Goal: Task Accomplishment & Management: Use online tool/utility

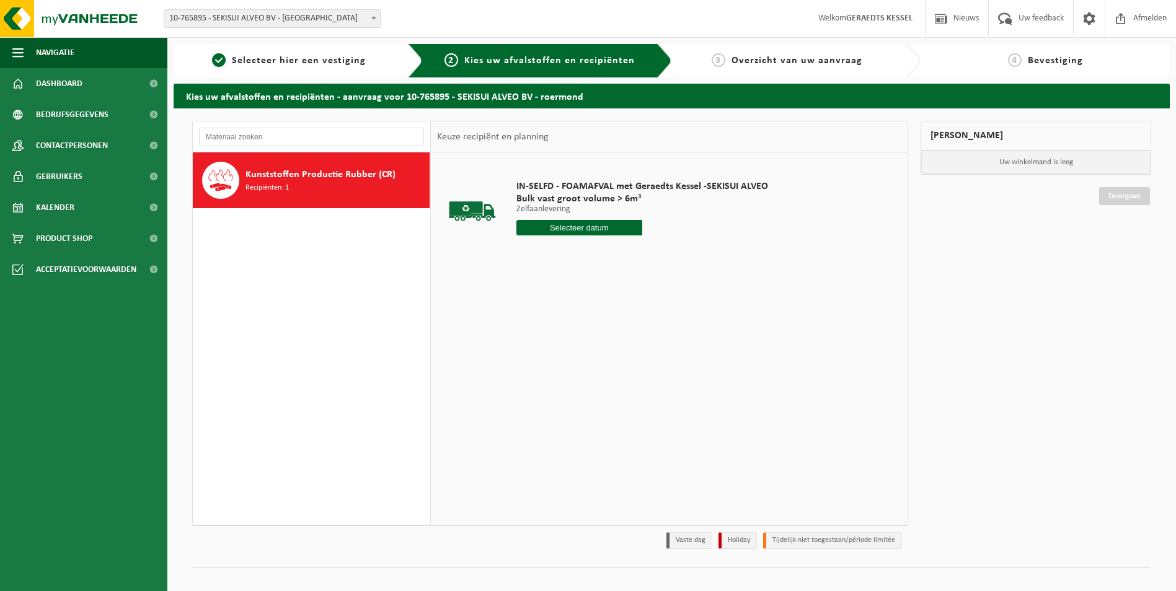
click at [577, 224] on input "text" at bounding box center [579, 227] width 126 height 15
click at [531, 363] on div "18" at bounding box center [528, 358] width 22 height 20
type input "Van 2025-08-18"
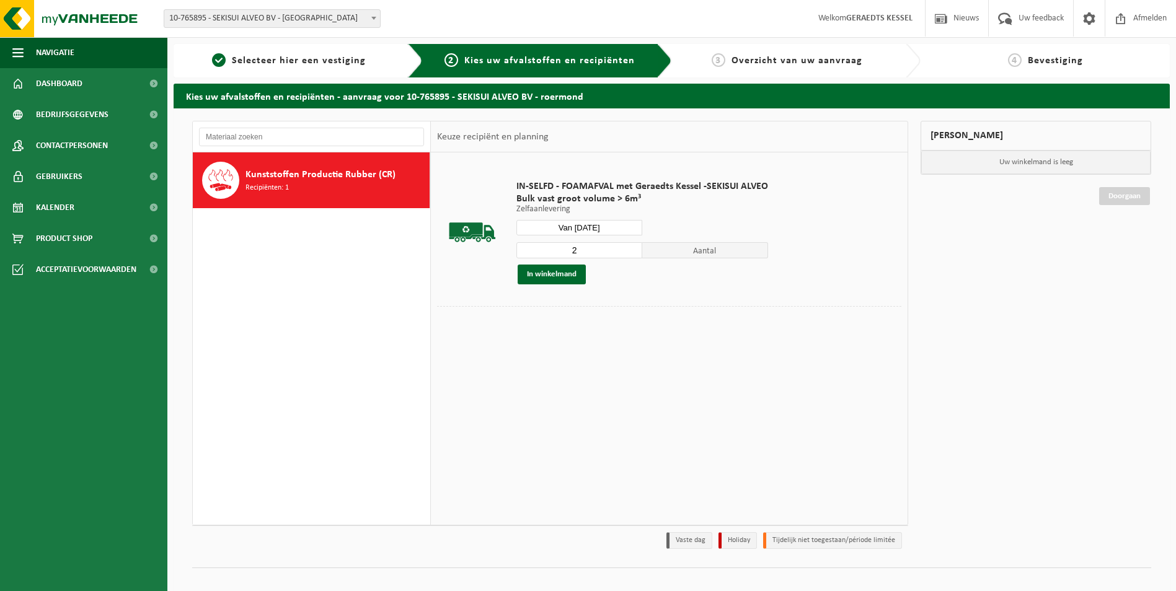
type input "2"
click at [632, 249] on input "2" at bounding box center [579, 250] width 126 height 16
click at [554, 277] on button "In winkelmand" at bounding box center [552, 275] width 68 height 20
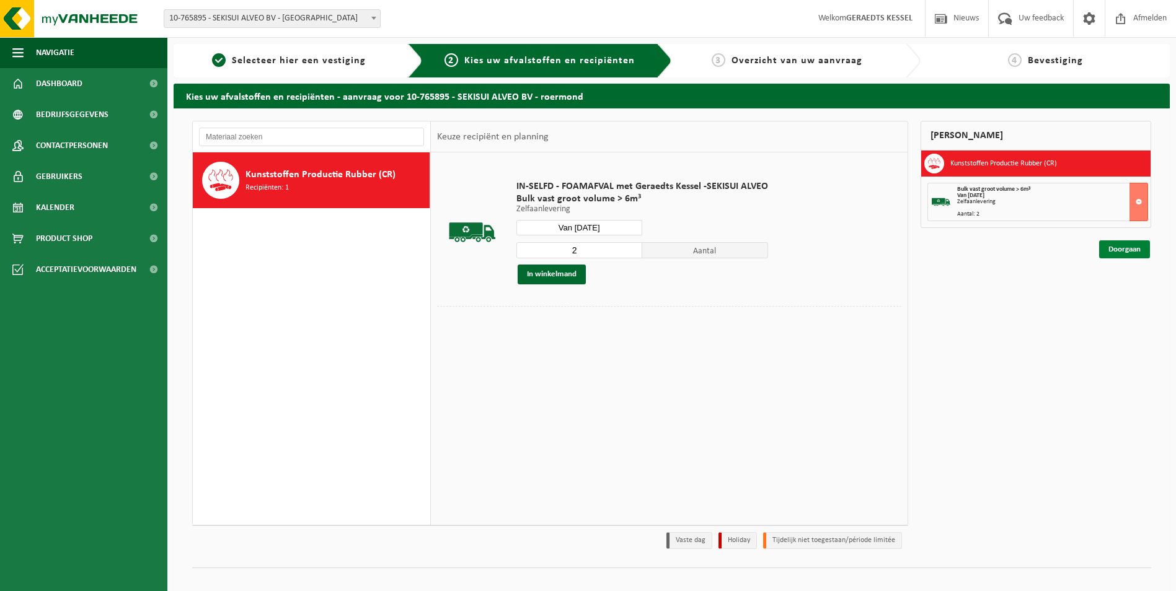
click at [1135, 247] on link "Doorgaan" at bounding box center [1124, 250] width 51 height 18
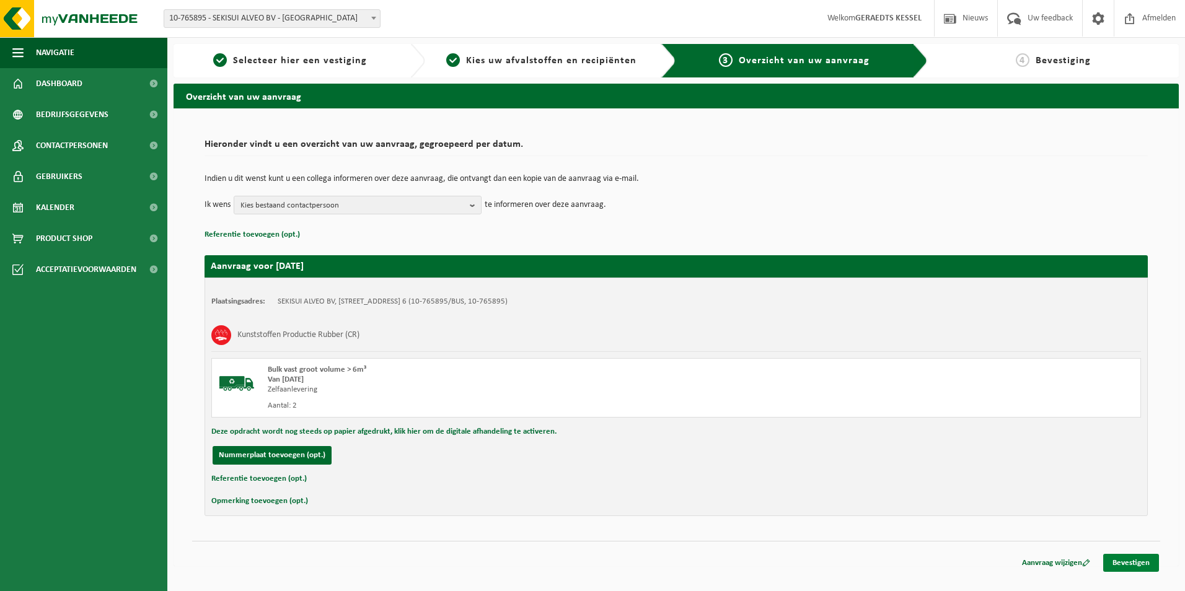
click at [1134, 562] on link "Bevestigen" at bounding box center [1132, 563] width 56 height 18
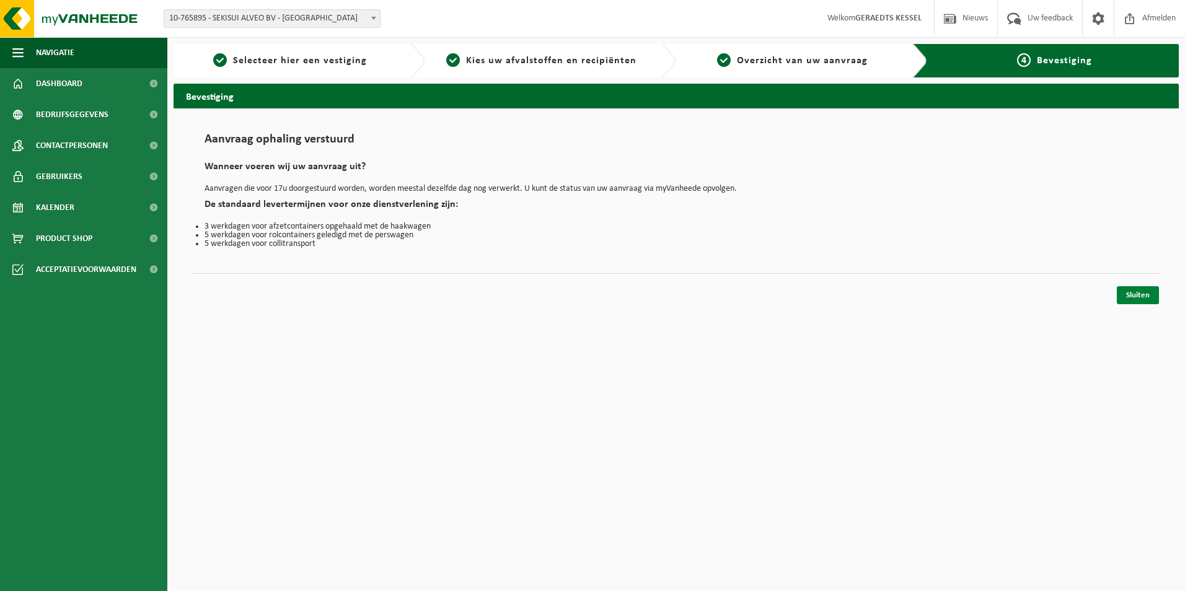
click at [1131, 297] on link "Sluiten" at bounding box center [1138, 295] width 42 height 18
